Goal: Browse casually: Explore the website without a specific task or goal

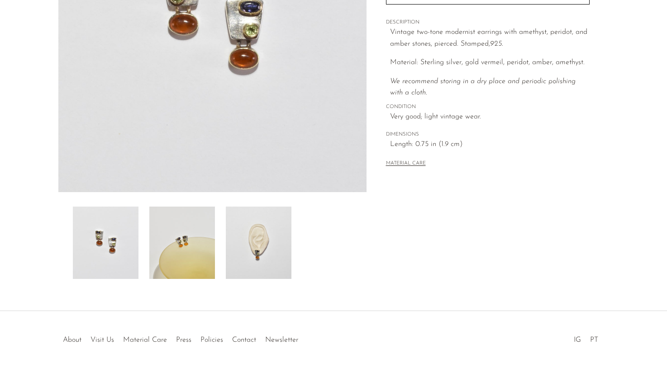
scroll to position [203, 0]
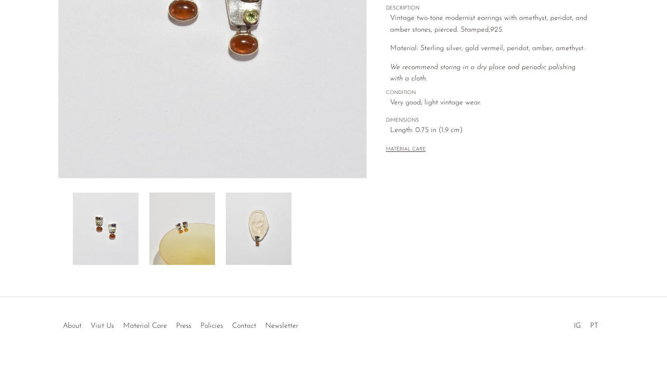
click at [199, 242] on img at bounding box center [182, 229] width 66 height 72
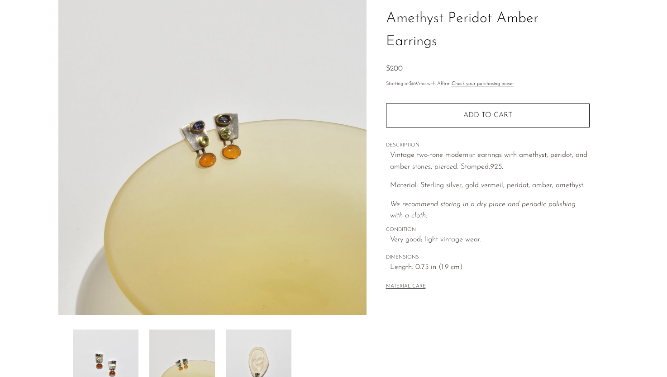
scroll to position [79, 0]
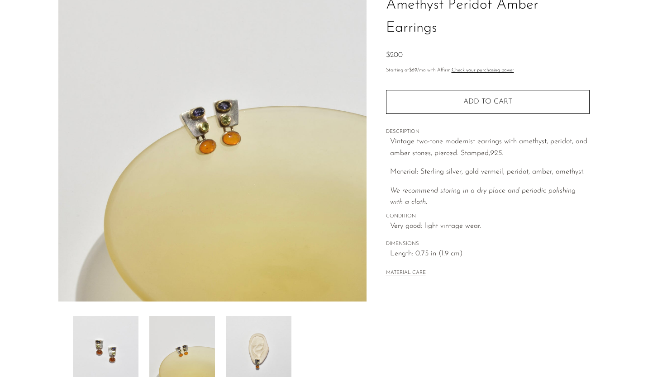
click at [265, 326] on img at bounding box center [259, 352] width 66 height 72
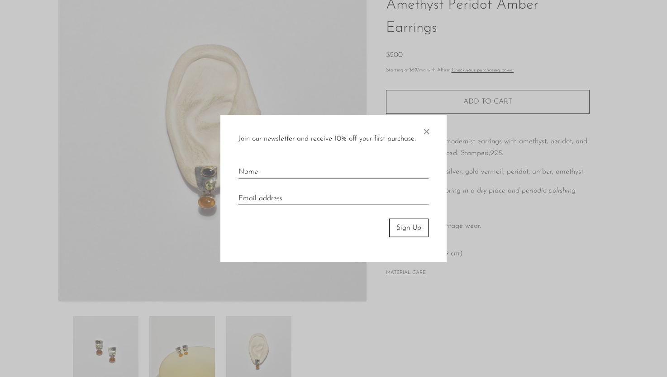
click at [427, 129] on span "×" at bounding box center [426, 129] width 9 height 29
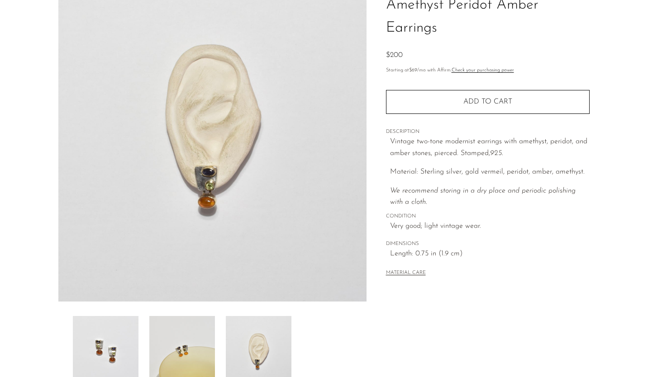
scroll to position [0, 0]
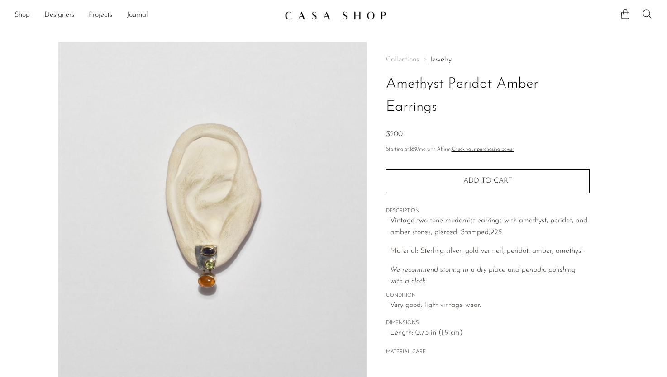
click at [338, 18] on img at bounding box center [336, 15] width 102 height 9
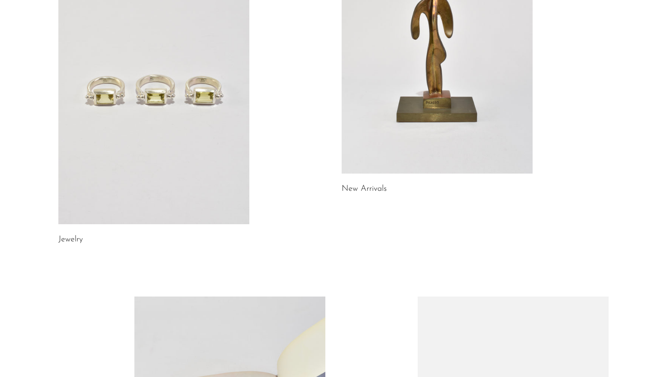
scroll to position [167, 0]
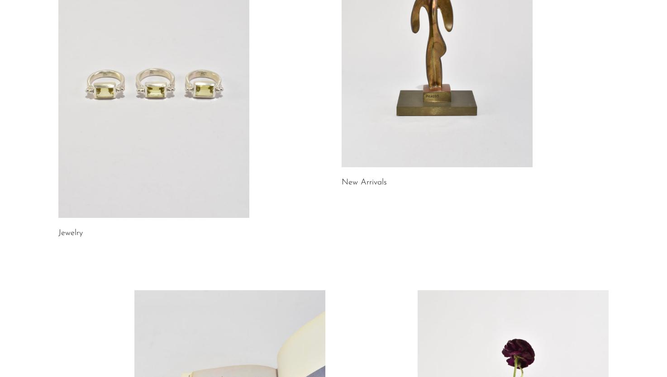
click at [148, 98] on link at bounding box center [153, 84] width 191 height 267
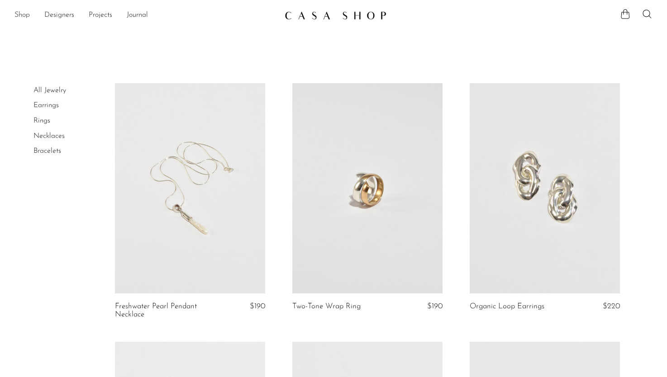
click at [25, 13] on link "Shop" at bounding box center [21, 15] width 15 height 12
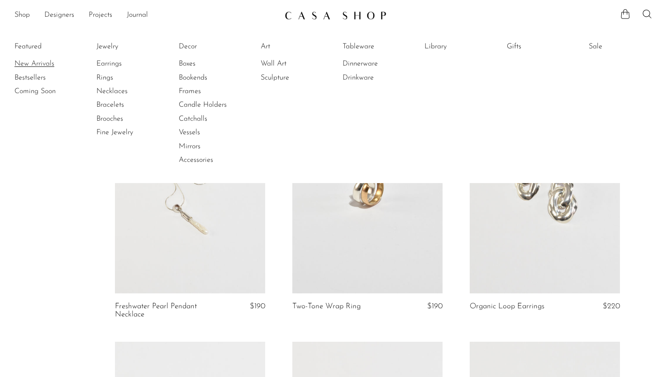
click at [26, 61] on link "New Arrivals" at bounding box center [48, 64] width 68 height 10
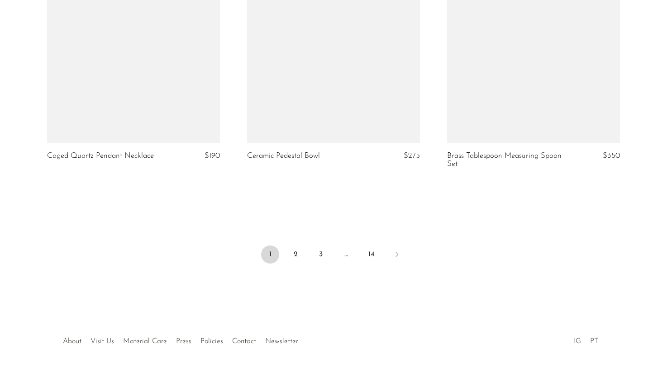
scroll to position [3312, 0]
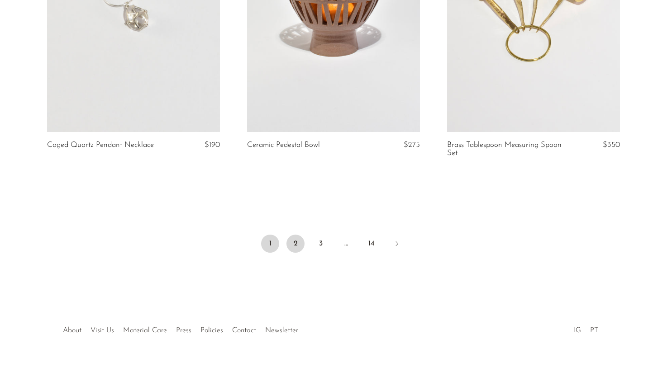
click at [292, 244] on link "2" at bounding box center [295, 244] width 18 height 18
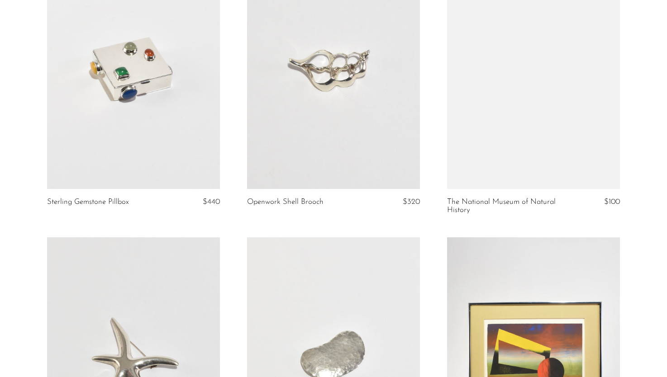
scroll to position [1265, 0]
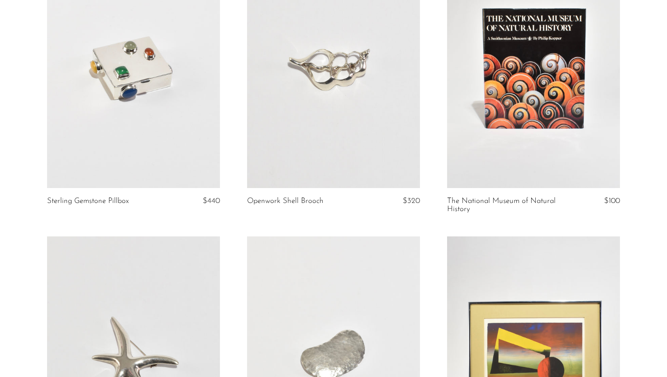
click at [129, 84] on link at bounding box center [133, 67] width 173 height 242
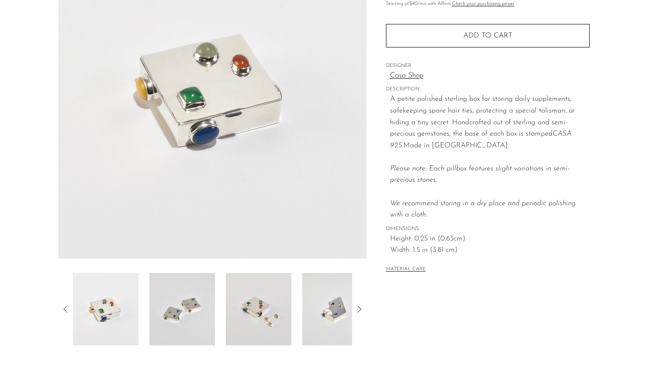
scroll to position [121, 0]
click at [271, 304] on img at bounding box center [259, 311] width 66 height 72
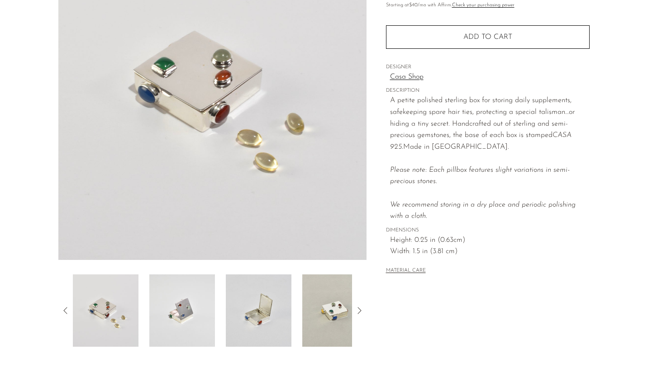
click at [260, 323] on img at bounding box center [259, 311] width 66 height 72
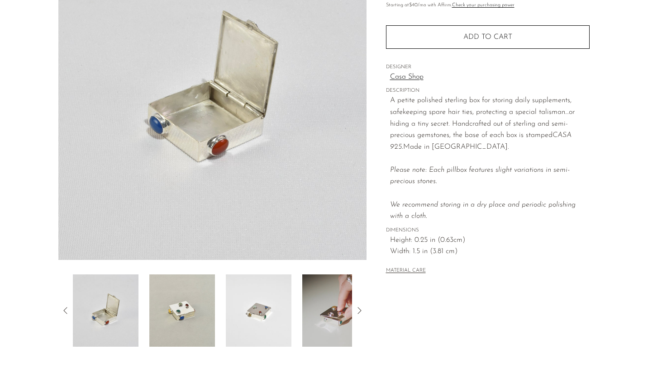
click at [256, 321] on img at bounding box center [259, 311] width 66 height 72
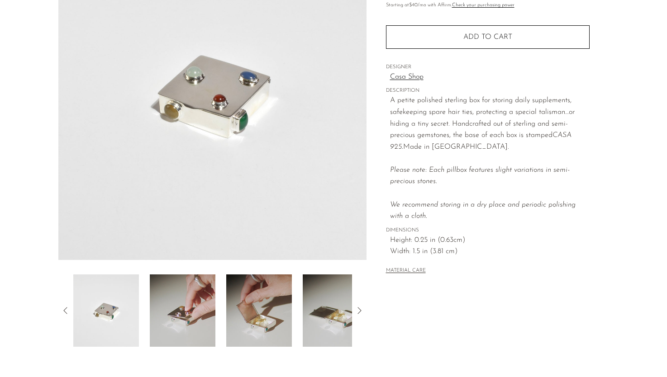
click at [256, 321] on img at bounding box center [259, 311] width 66 height 72
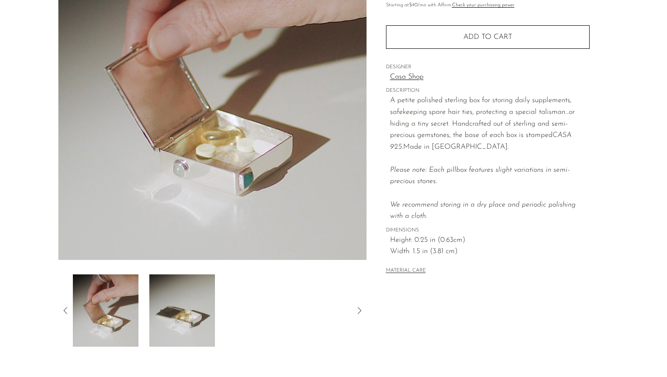
click at [244, 323] on div at bounding box center [212, 311] width 279 height 72
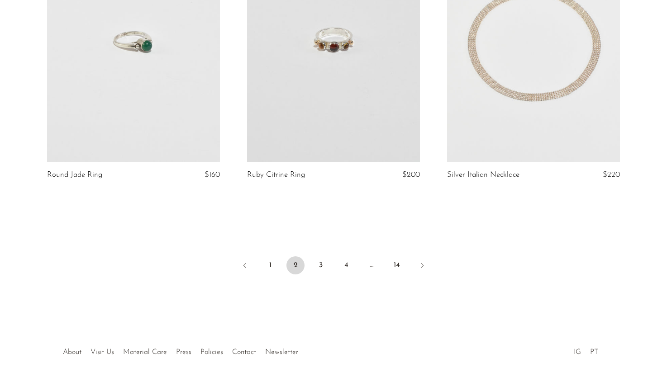
scroll to position [3309, 0]
